Goal: Find specific page/section: Find specific page/section

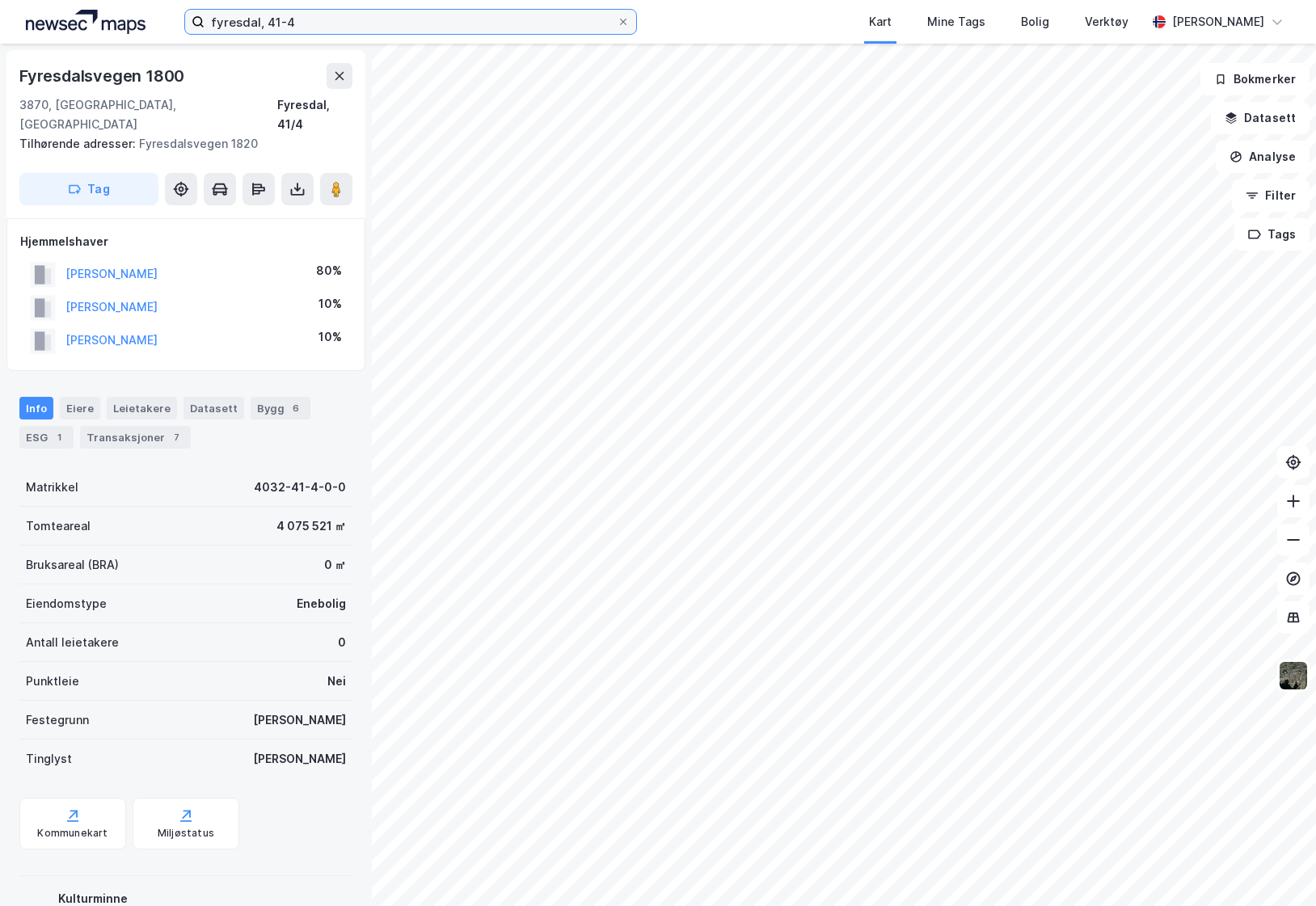
click at [299, 18] on input "fyresdal, 41-4" at bounding box center [410, 21] width 413 height 25
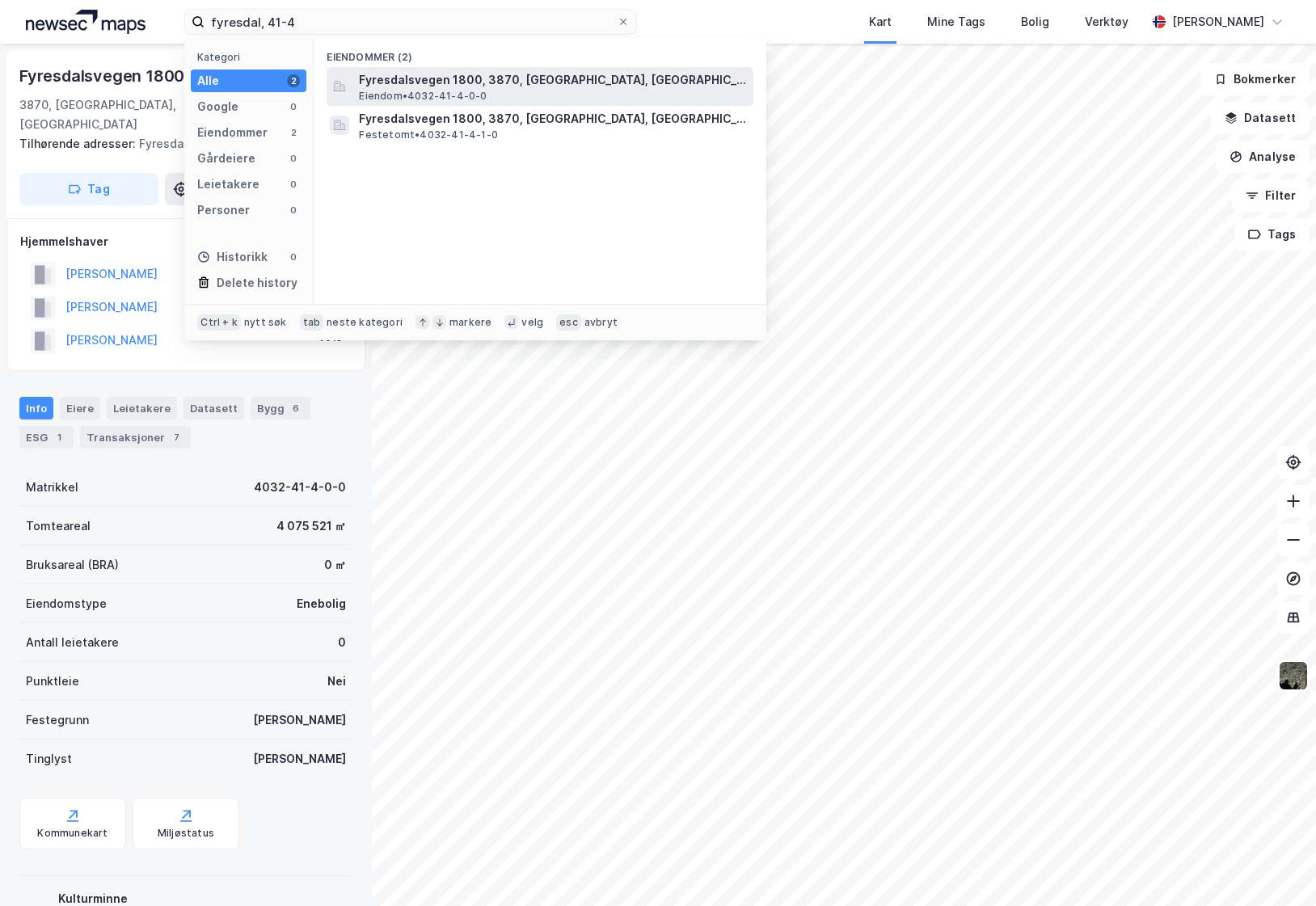
click at [408, 92] on span "Eiendom • 4032-41-4-0-0" at bounding box center [423, 95] width 128 height 13
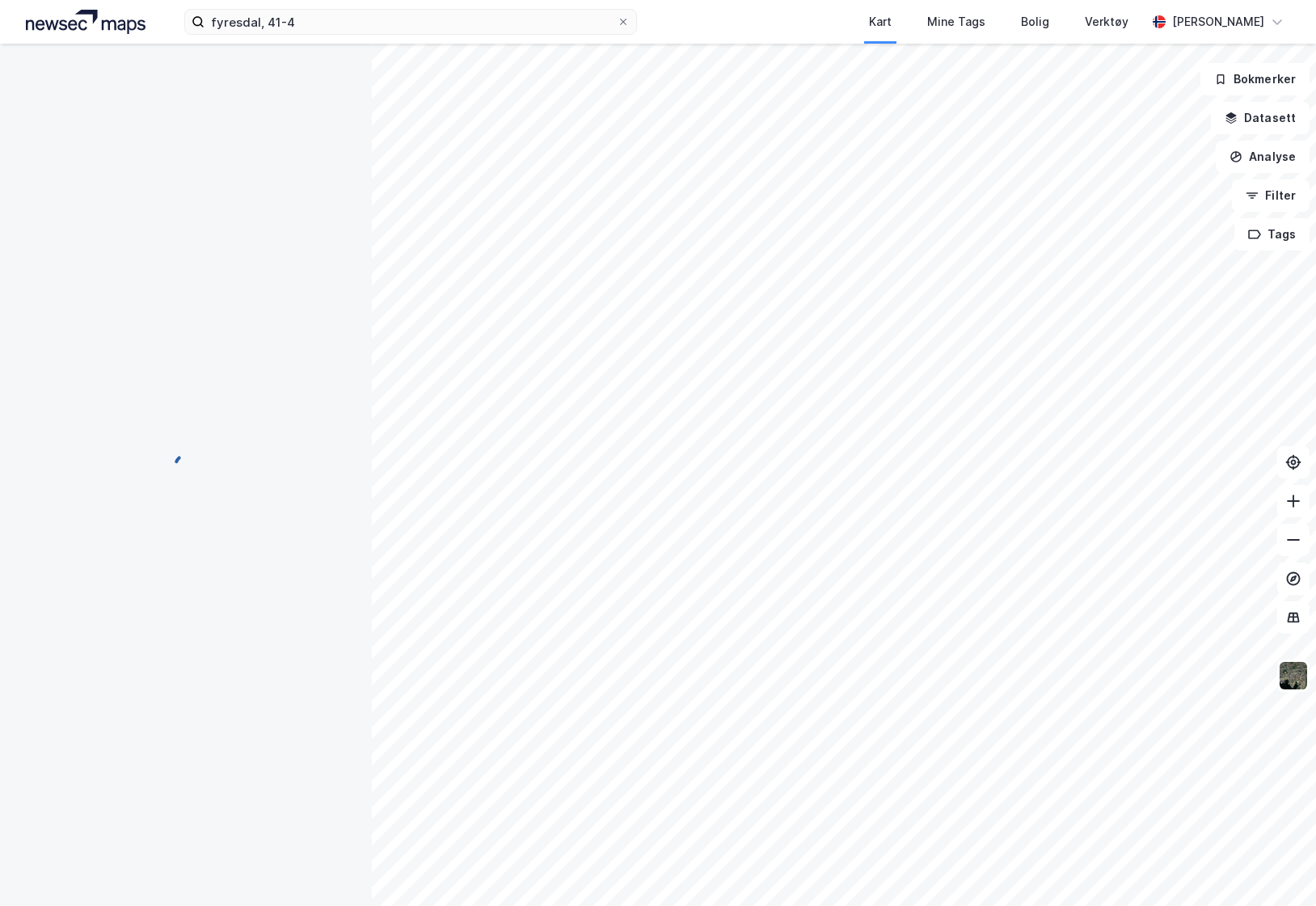
scroll to position [3, 0]
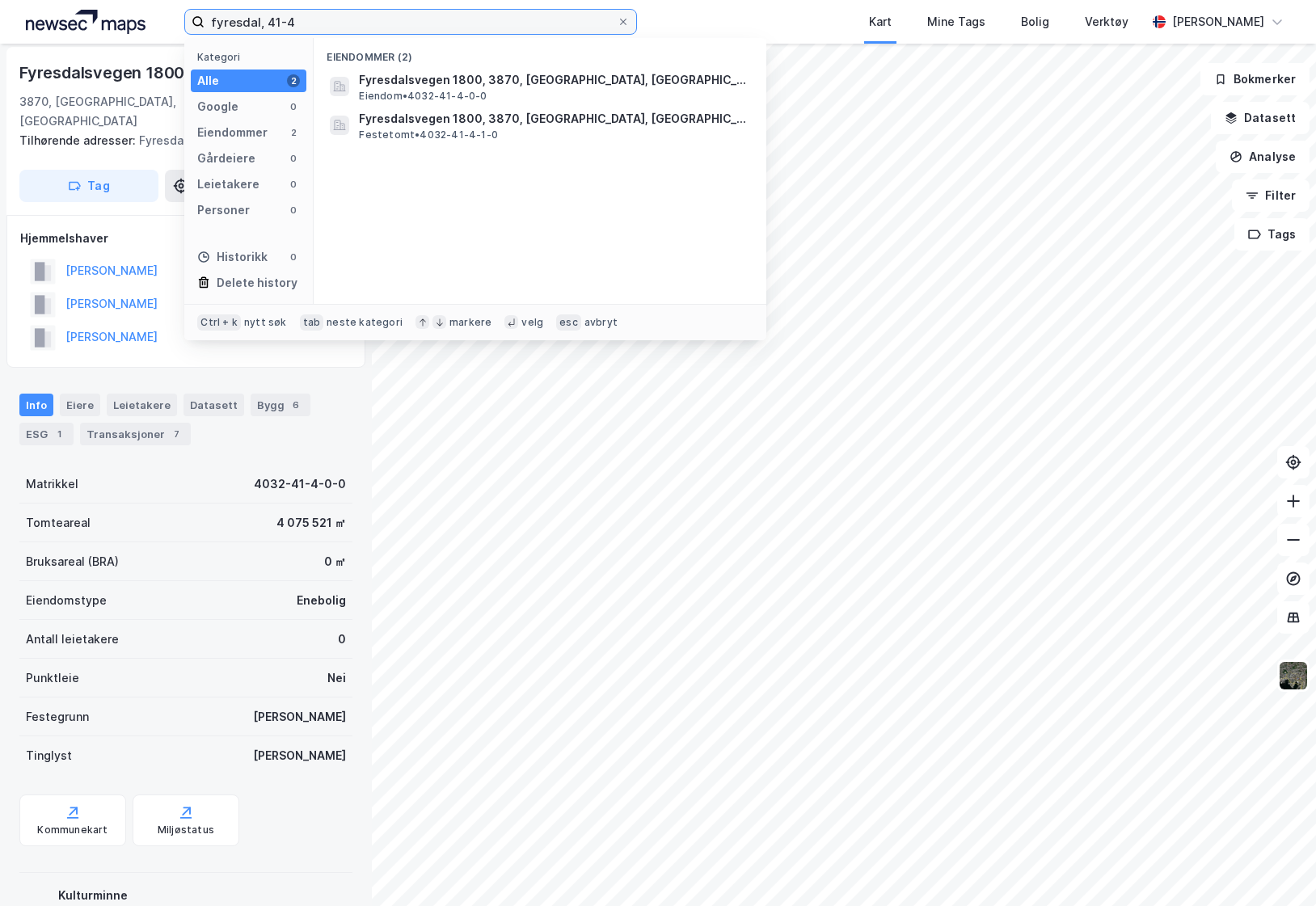
click at [255, 26] on input "fyresdal, 41-4" at bounding box center [410, 21] width 413 height 25
click at [66, 25] on img at bounding box center [85, 21] width 120 height 25
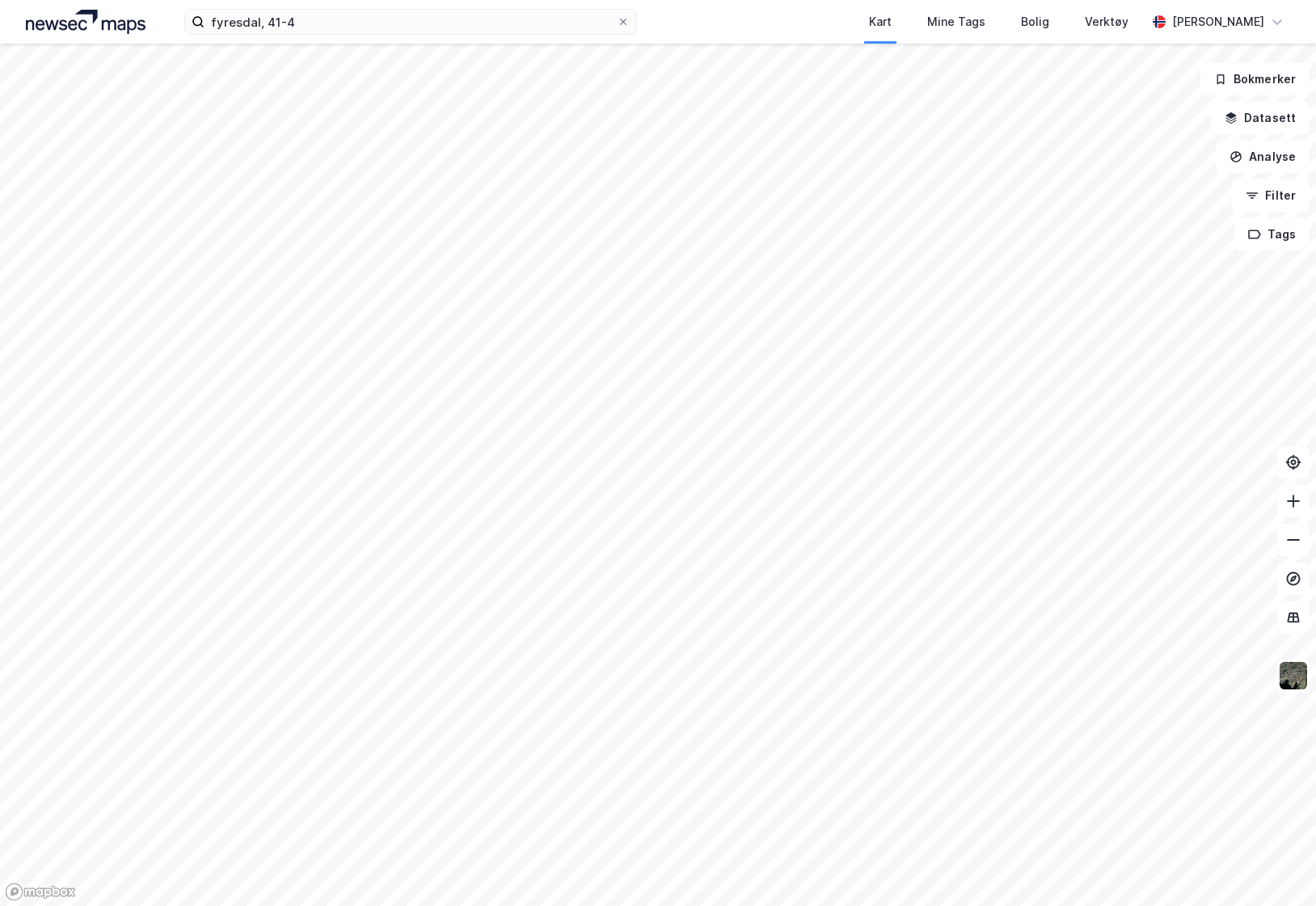
click at [130, 25] on img at bounding box center [85, 21] width 120 height 25
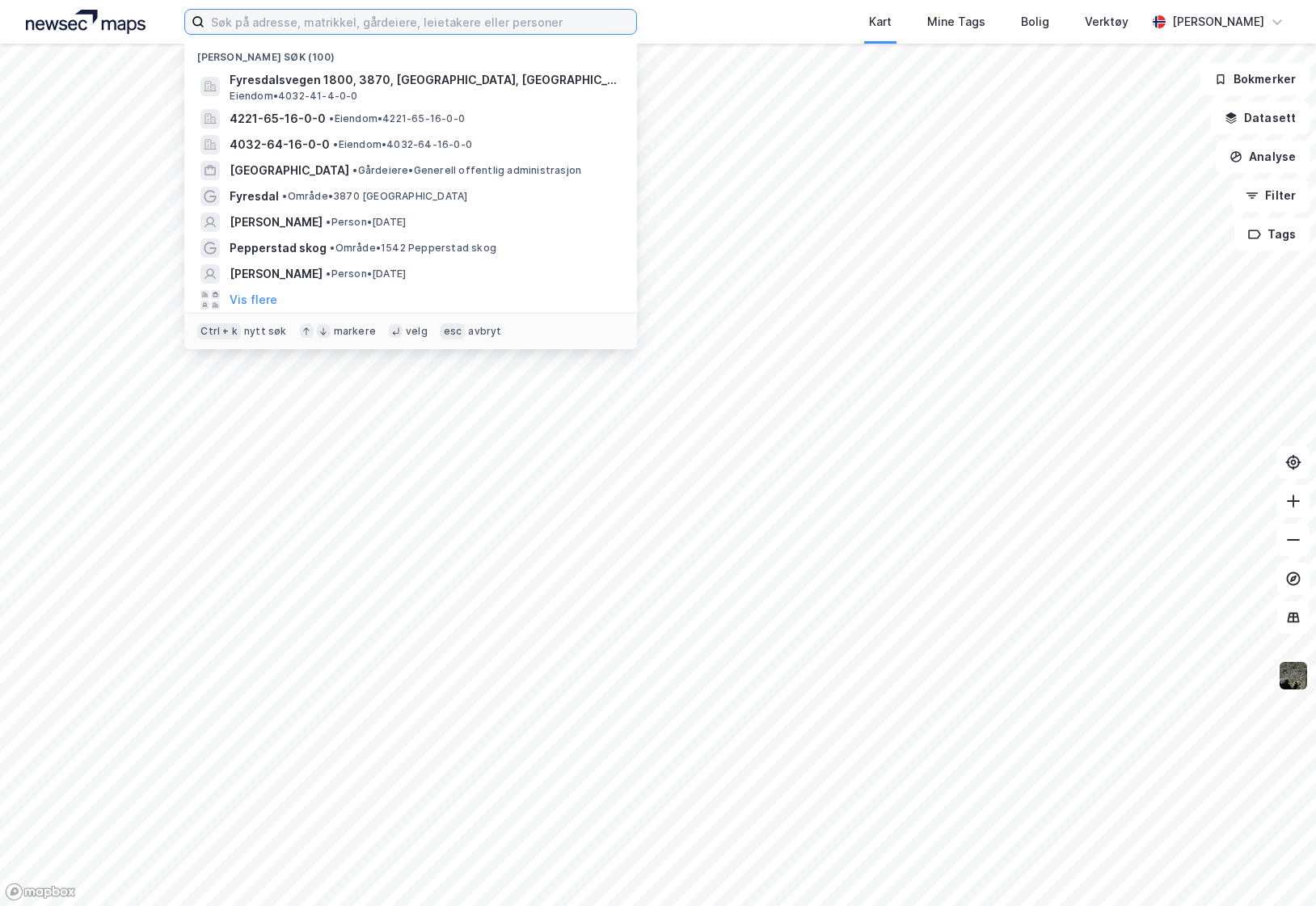
paste input "fyresdal, 41-4"
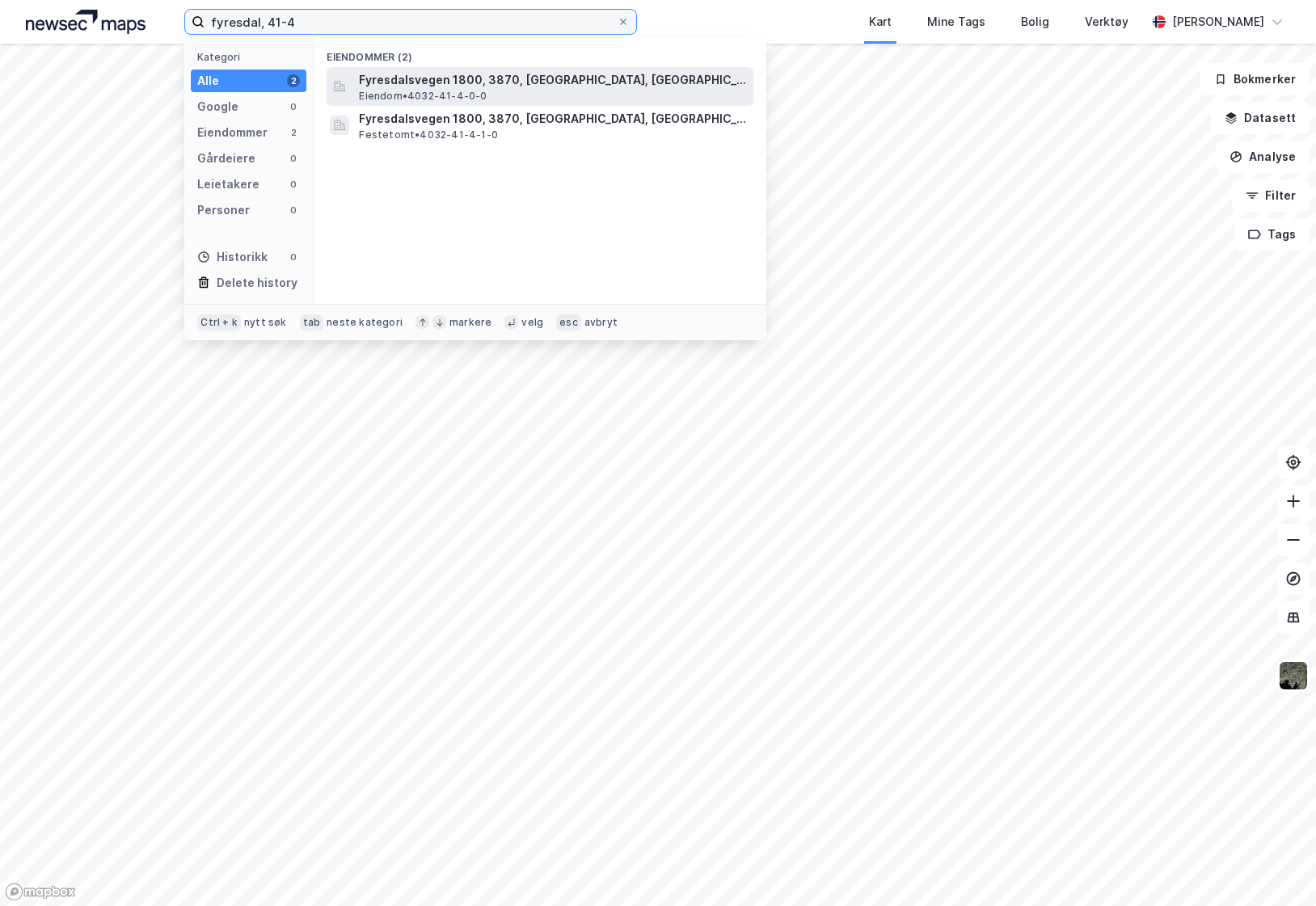
type input "fyresdal, 41-4"
click at [544, 82] on span "Fyresdalsvegen 1800, 3870, [GEOGRAPHIC_DATA], [GEOGRAPHIC_DATA]" at bounding box center [553, 80] width 388 height 20
